Goal: Information Seeking & Learning: Learn about a topic

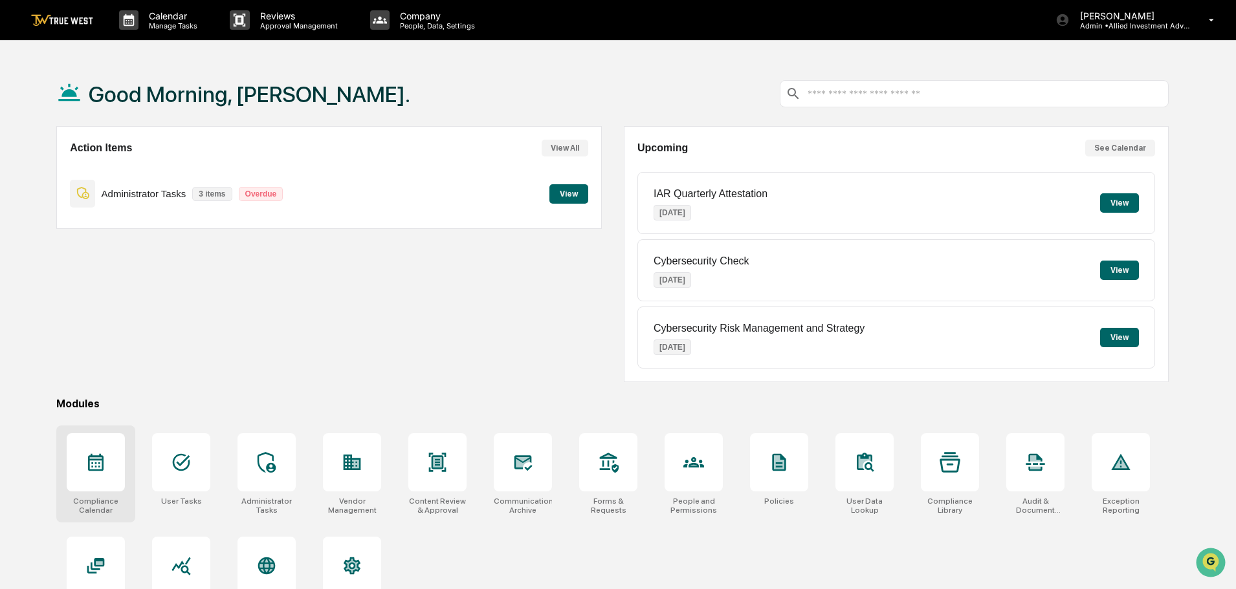
click at [102, 465] on icon at bounding box center [96, 462] width 16 height 17
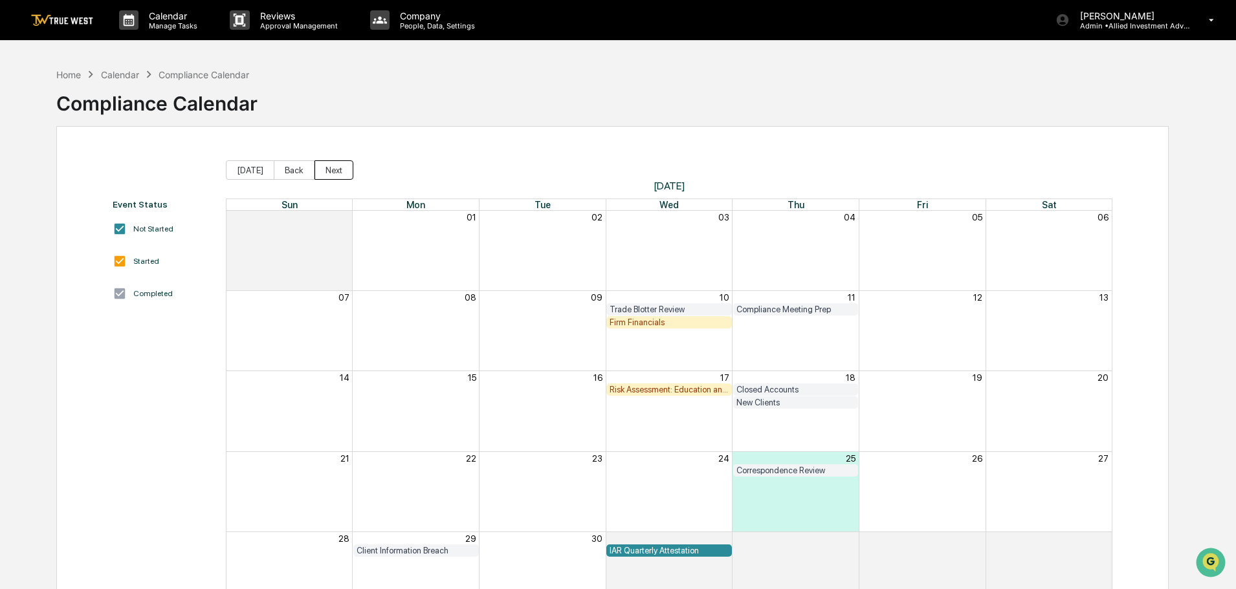
click at [336, 170] on button "Next" at bounding box center [333, 169] width 39 height 19
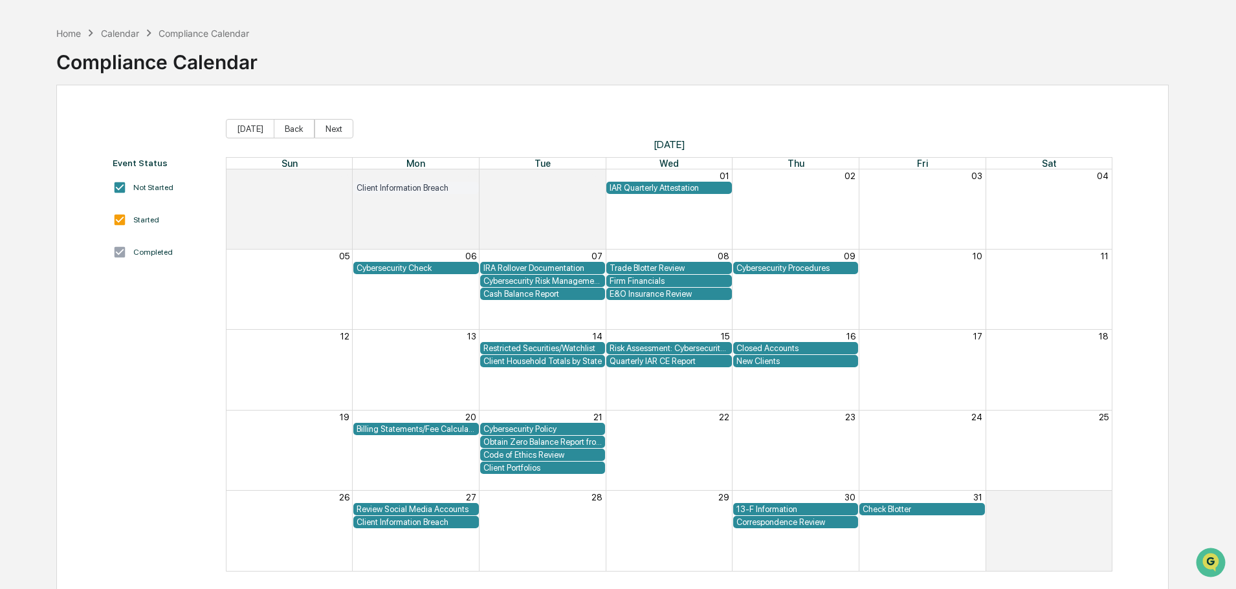
scroll to position [61, 0]
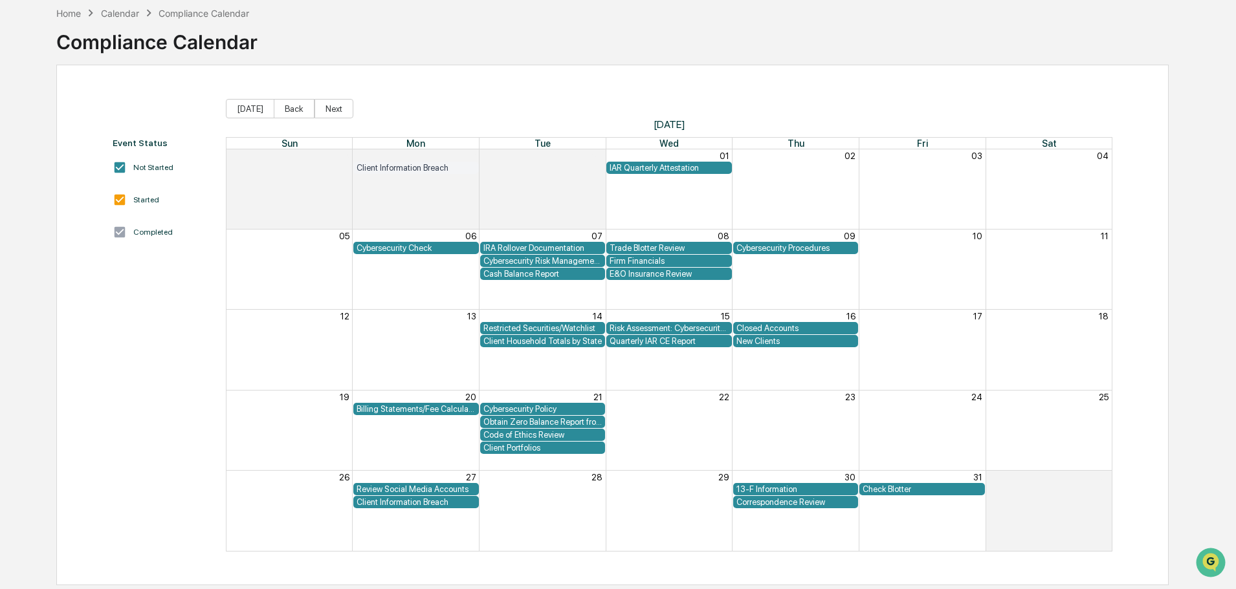
click at [419, 247] on div "Cybersecurity Check" at bounding box center [416, 248] width 119 height 10
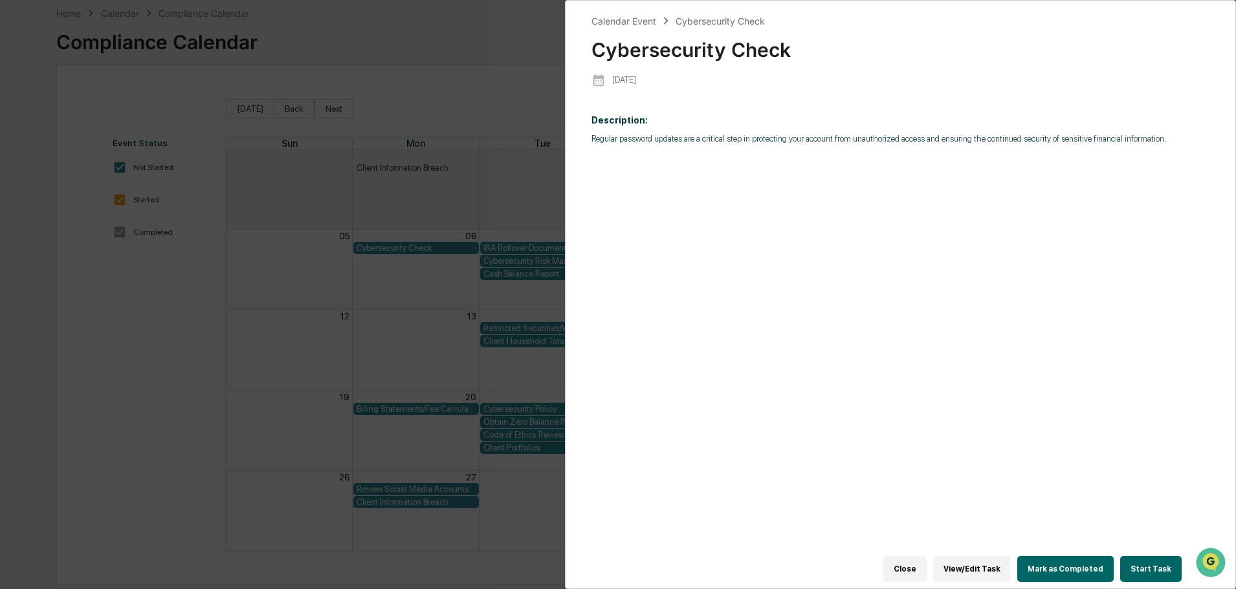
click at [441, 37] on div "Calendar Event Cybersecurity Check Cybersecurity Check [DATE] Description: Regu…" at bounding box center [618, 294] width 1236 height 589
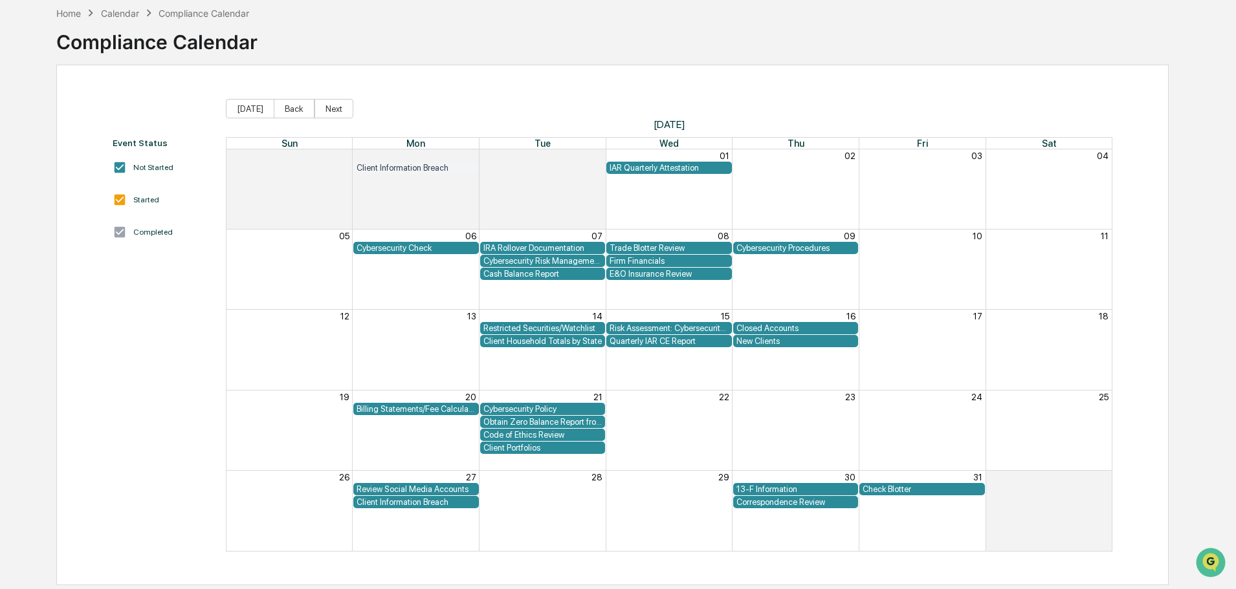
click at [802, 248] on div "Cybersecurity Procedures" at bounding box center [795, 248] width 119 height 10
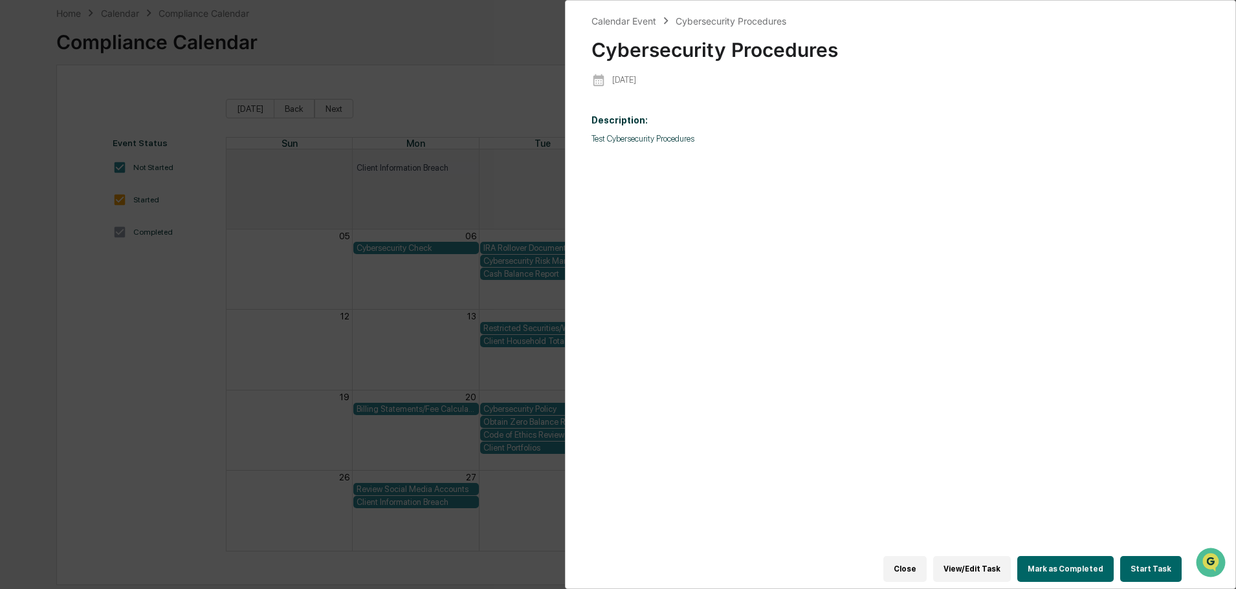
click at [400, 31] on div "Calendar Event Cybersecurity Procedures Cybersecurity Procedures [DATE] Descrip…" at bounding box center [618, 294] width 1236 height 589
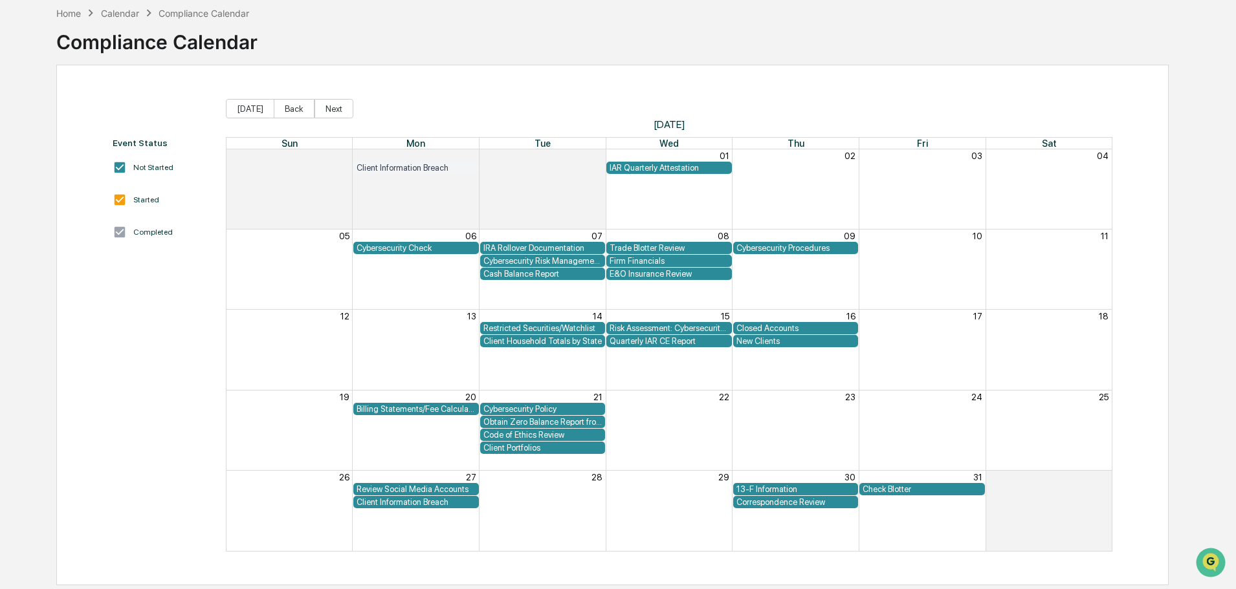
click at [536, 435] on div "Code of Ethics Review" at bounding box center [542, 435] width 119 height 10
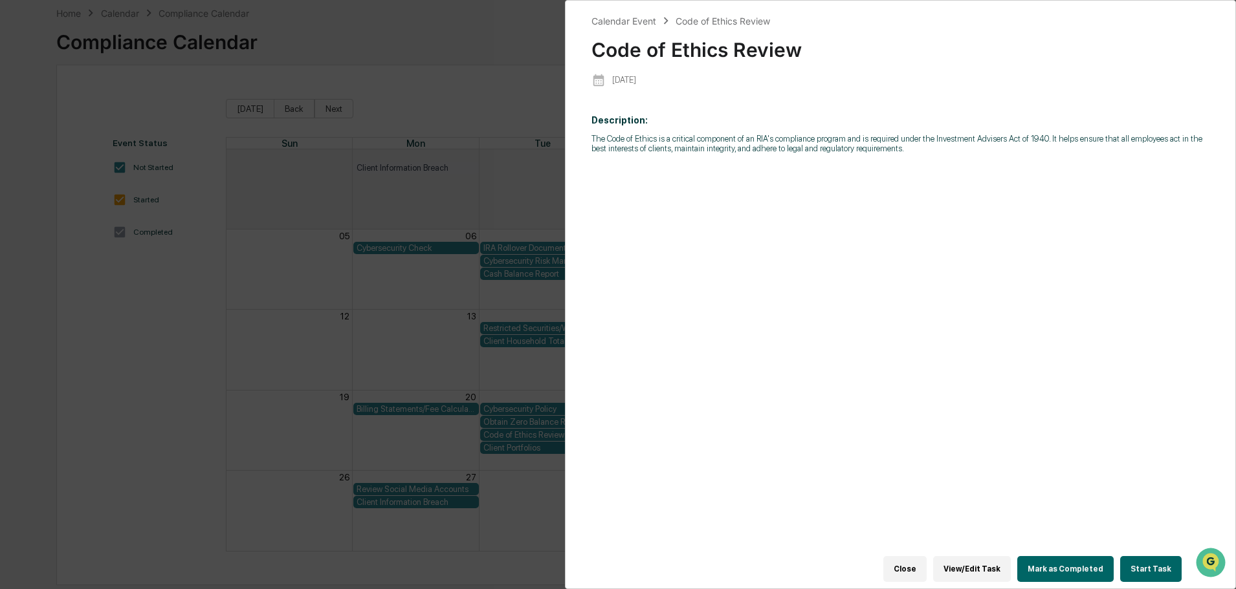
click at [494, 44] on div "Calendar Event Code of Ethics Review Code of Ethics Review [DATE] Description: …" at bounding box center [618, 294] width 1236 height 589
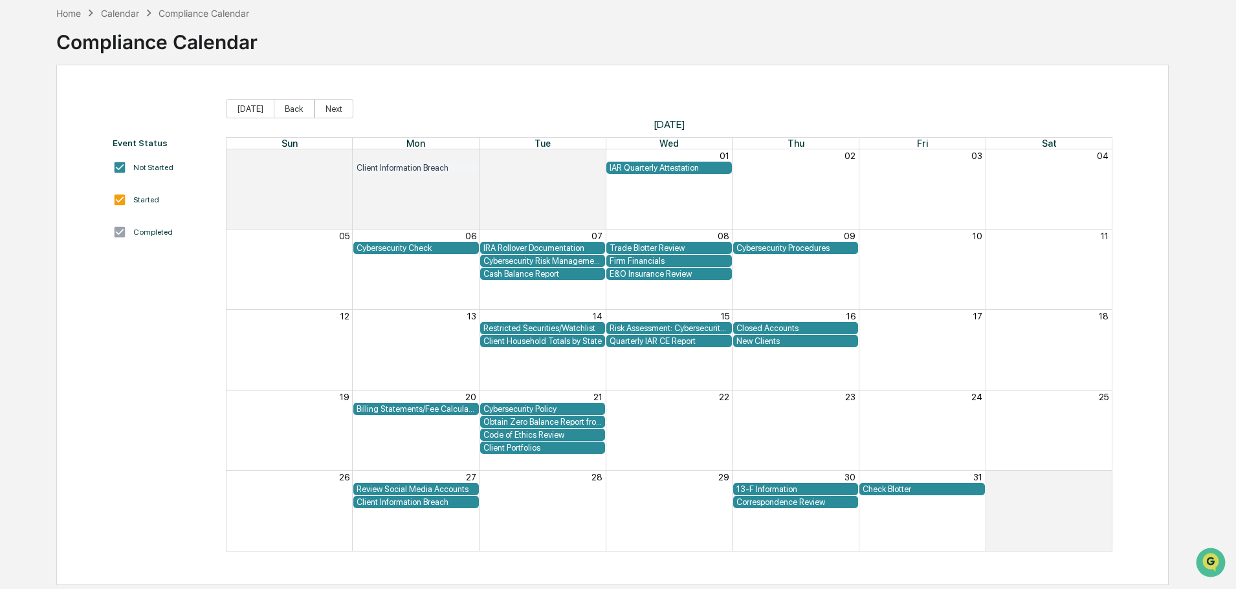
click at [514, 410] on div "Cybersecurity Policy" at bounding box center [542, 409] width 119 height 10
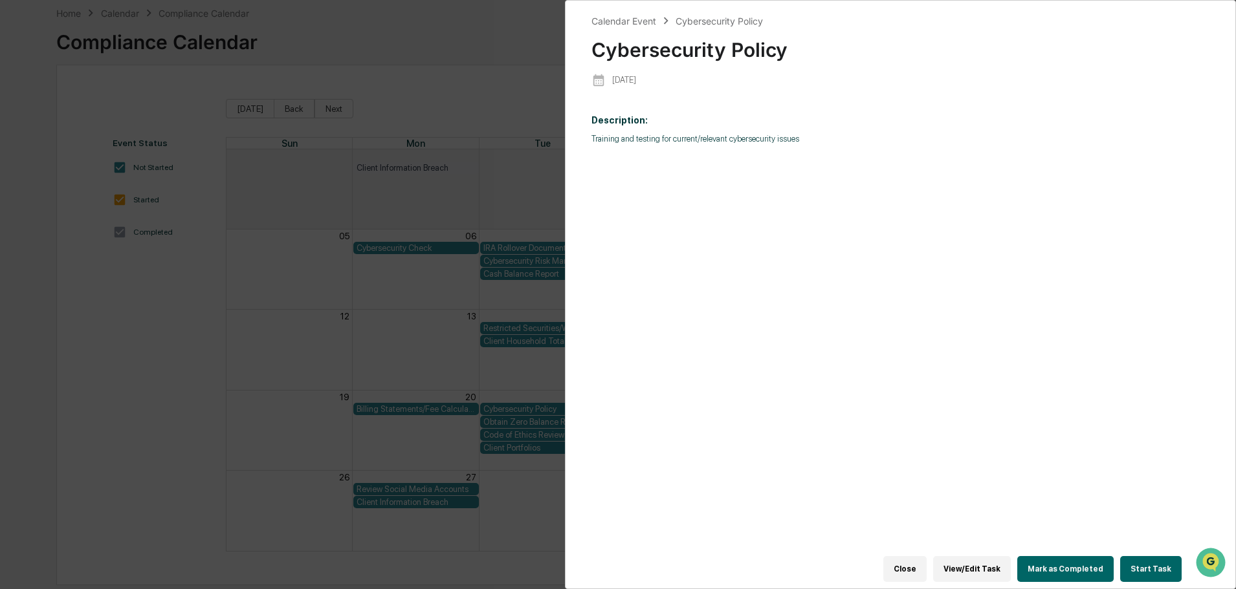
click at [517, 45] on div "Calendar Event Cybersecurity Policy Cybersecurity Policy [DATE] Description: Tr…" at bounding box center [618, 294] width 1236 height 589
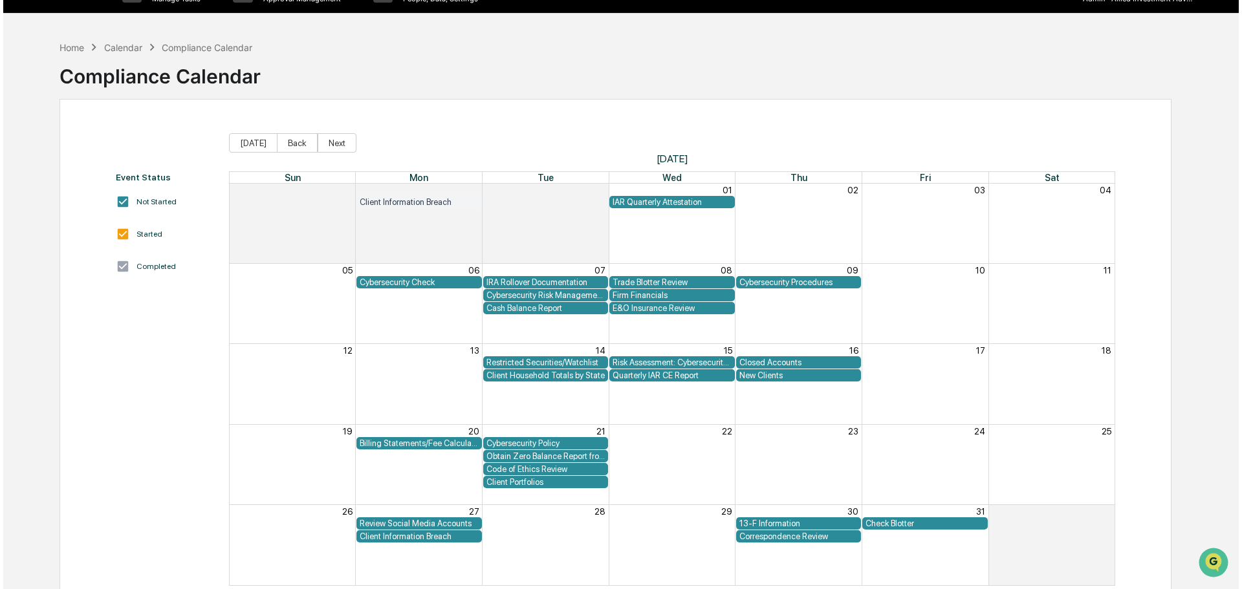
scroll to position [0, 0]
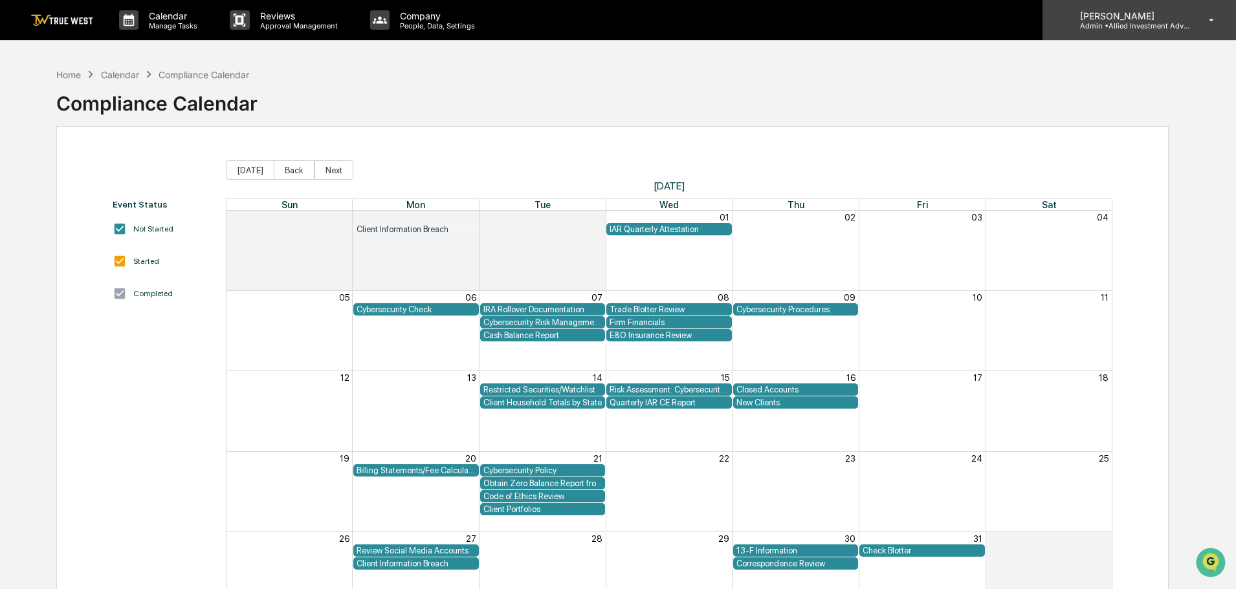
click at [1121, 17] on p "[PERSON_NAME]" at bounding box center [1130, 15] width 120 height 11
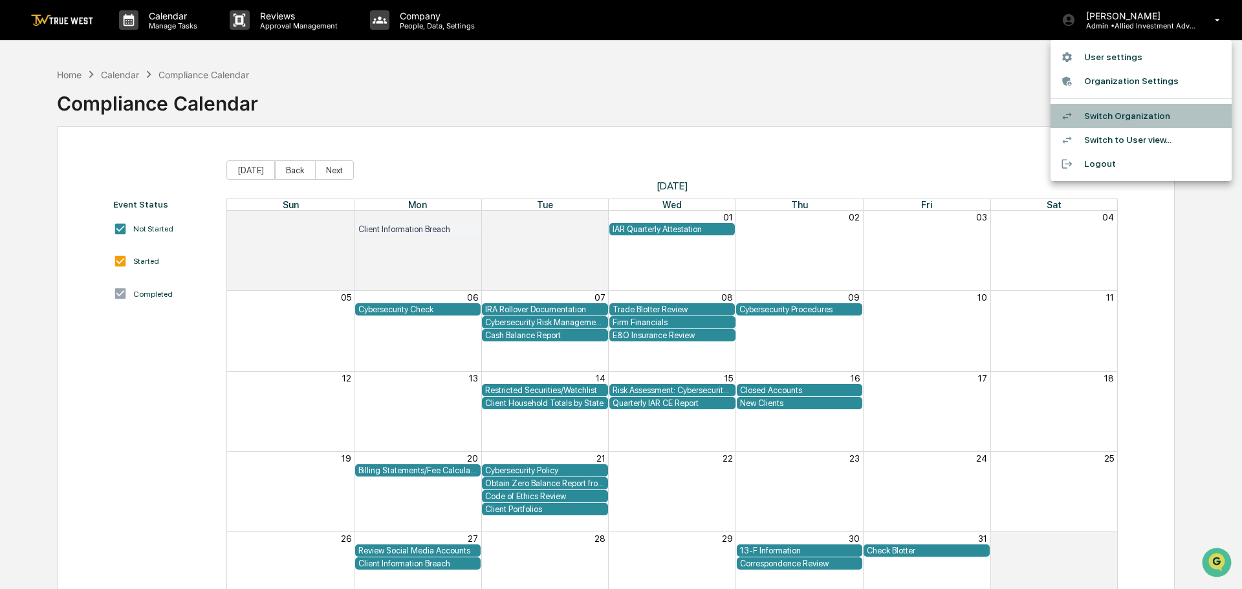
click at [1100, 113] on li "Switch Organization" at bounding box center [1141, 116] width 181 height 24
